Goal: Transaction & Acquisition: Register for event/course

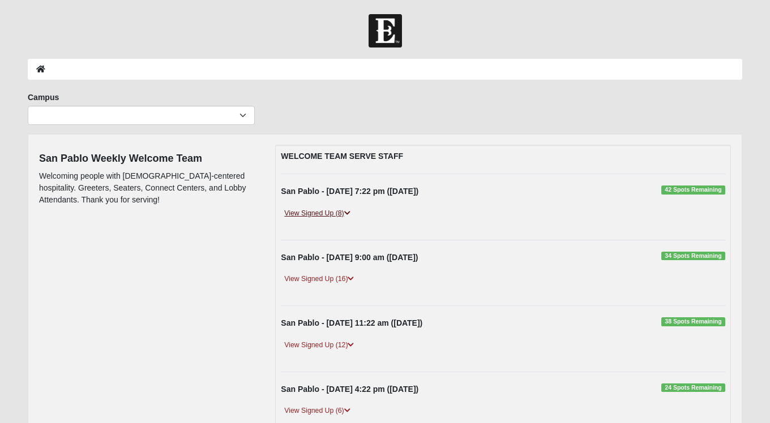
click at [327, 214] on link "View Signed Up (8)" at bounding box center [317, 214] width 72 height 12
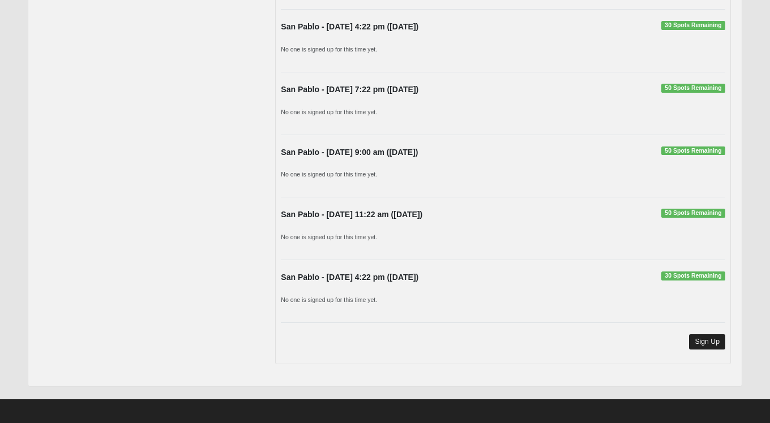
scroll to position [995, 0]
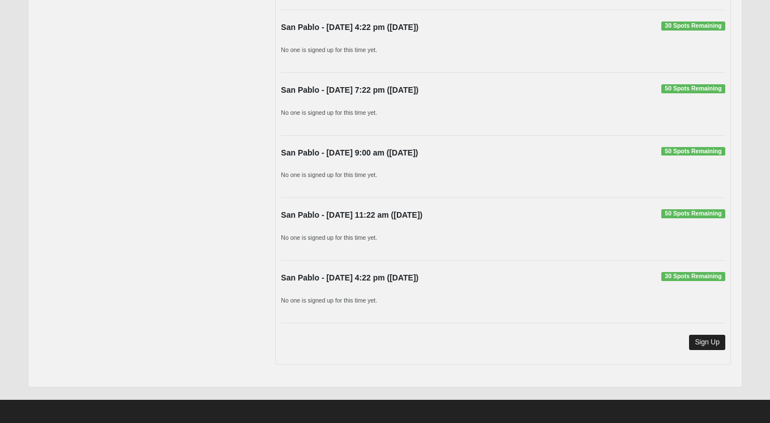
click at [718, 335] on link "Sign Up" at bounding box center [707, 342] width 36 height 15
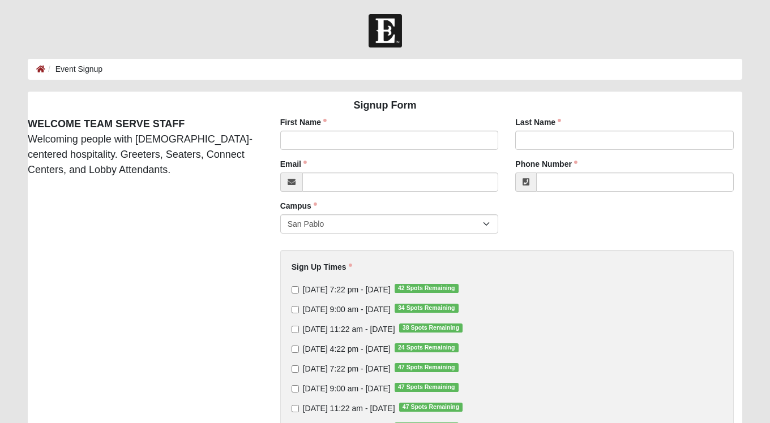
click at [295, 288] on input "[DATE] 7:22 pm - [DATE] 42 Spots Remaining" at bounding box center [294, 289] width 7 height 7
checkbox input "true"
type input "[PERSON_NAME]"
type input "skliris"
type input "[EMAIL_ADDRESS][DOMAIN_NAME]"
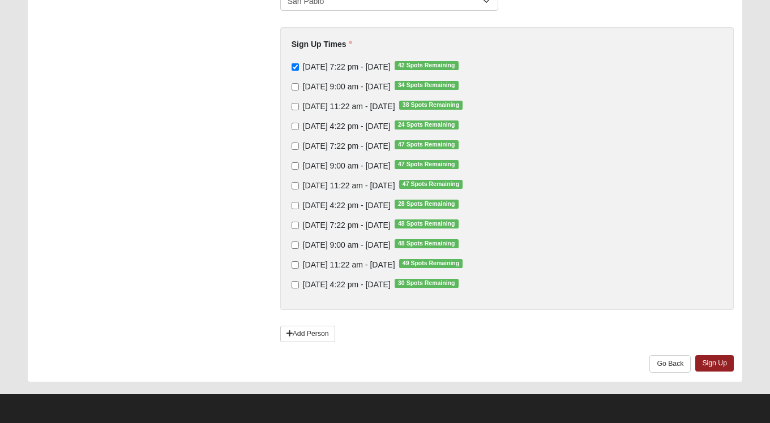
scroll to position [222, 0]
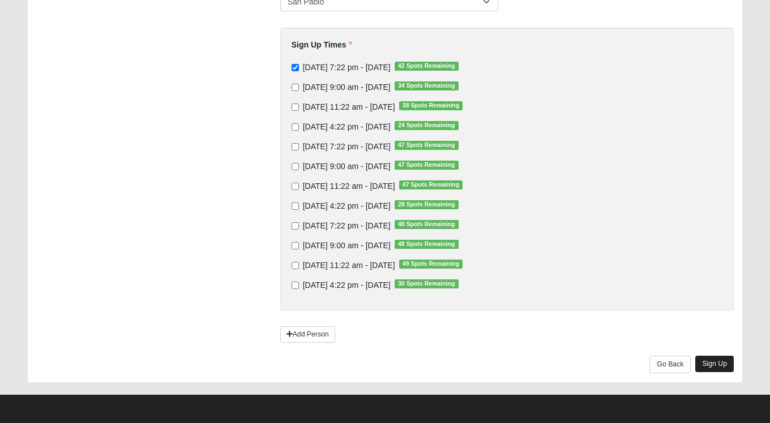
type input "[PHONE_NUMBER]"
click at [708, 362] on link "Sign Up" at bounding box center [714, 364] width 38 height 16
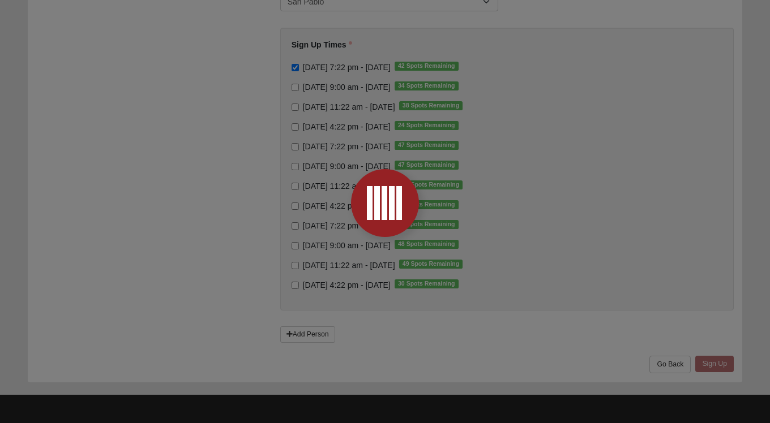
scroll to position [0, 0]
